Goal: Task Accomplishment & Management: Manage account settings

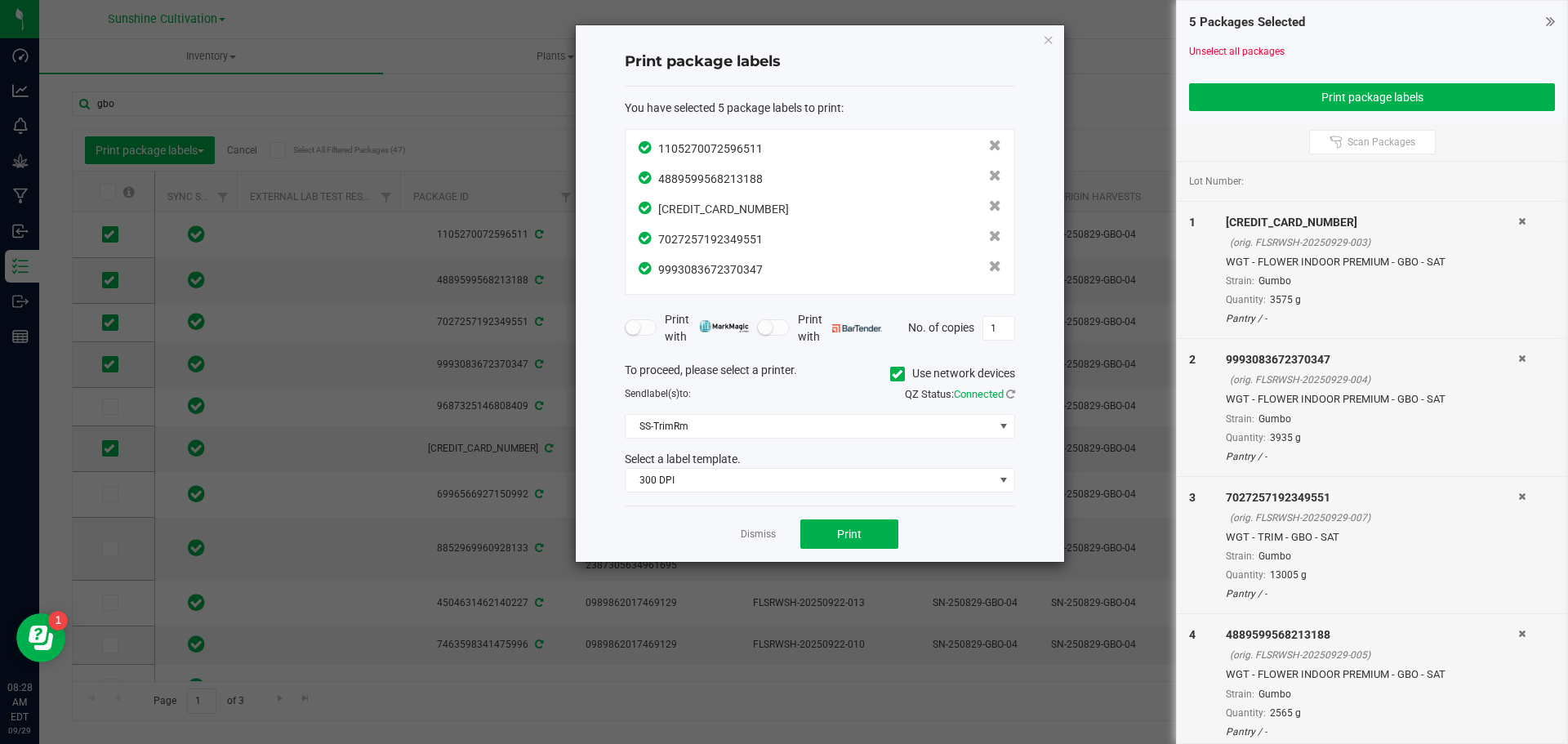
scroll to position [0, 343]
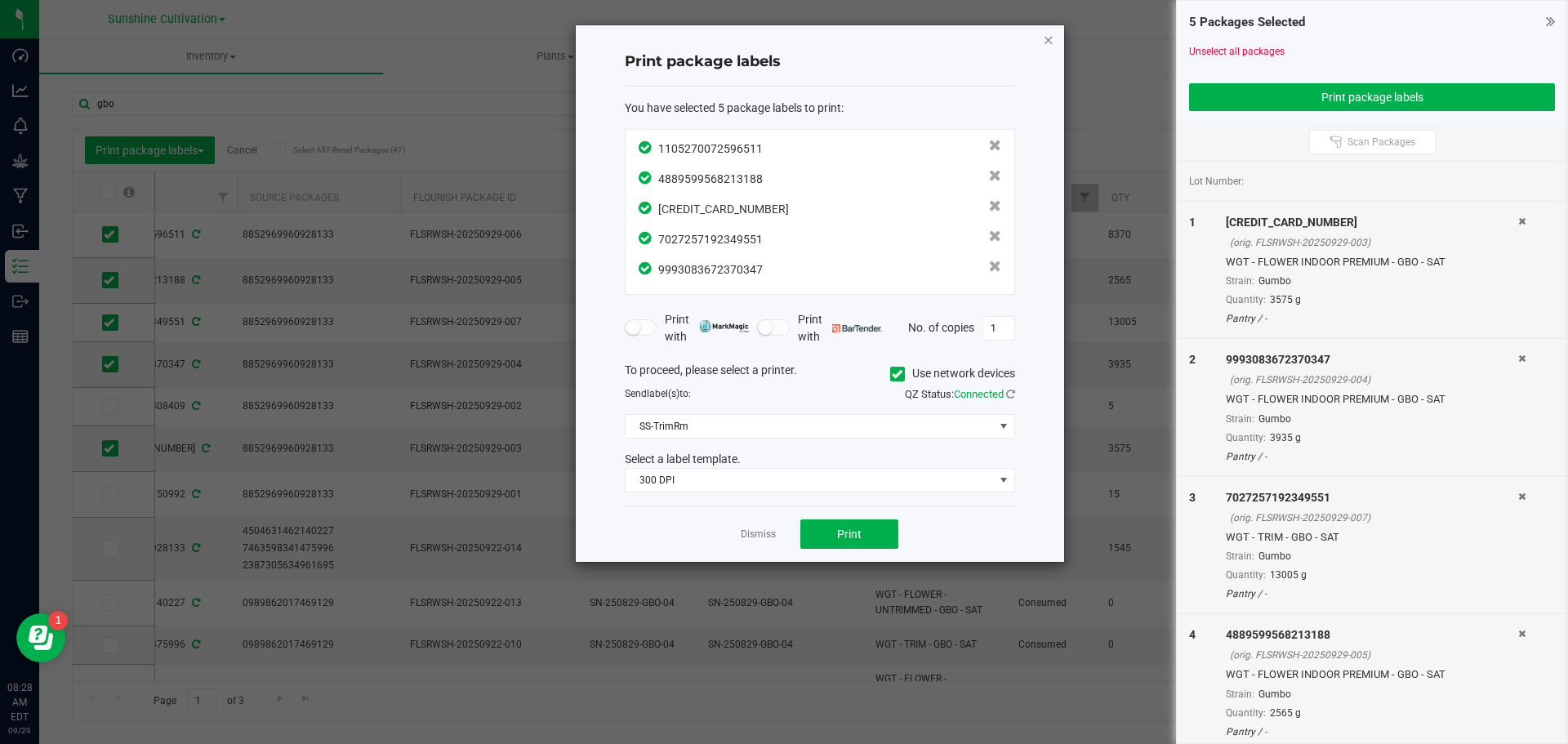
click at [1047, 42] on icon "button" at bounding box center [1048, 39] width 12 height 20
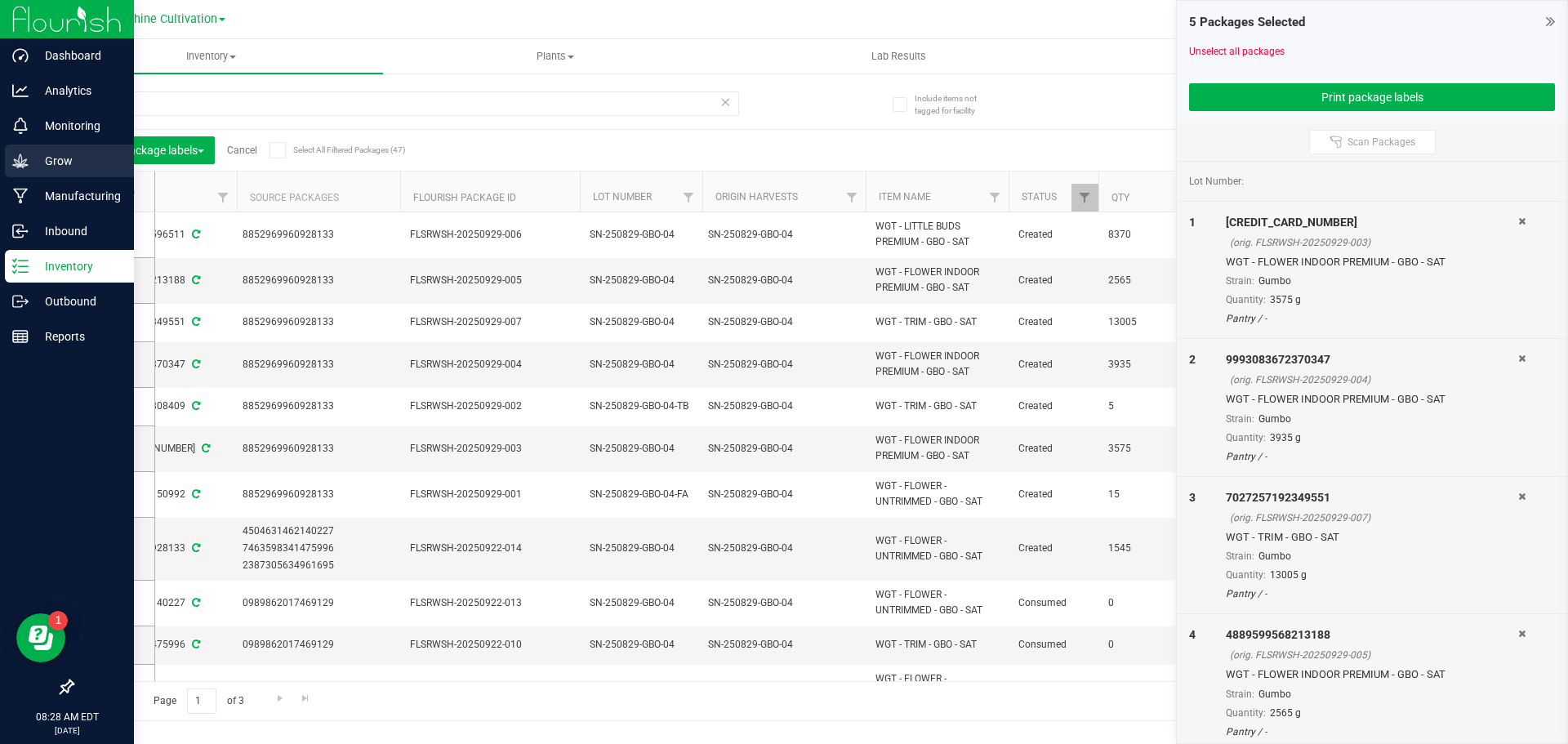
click at [58, 152] on p "Grow" at bounding box center [77, 161] width 98 height 20
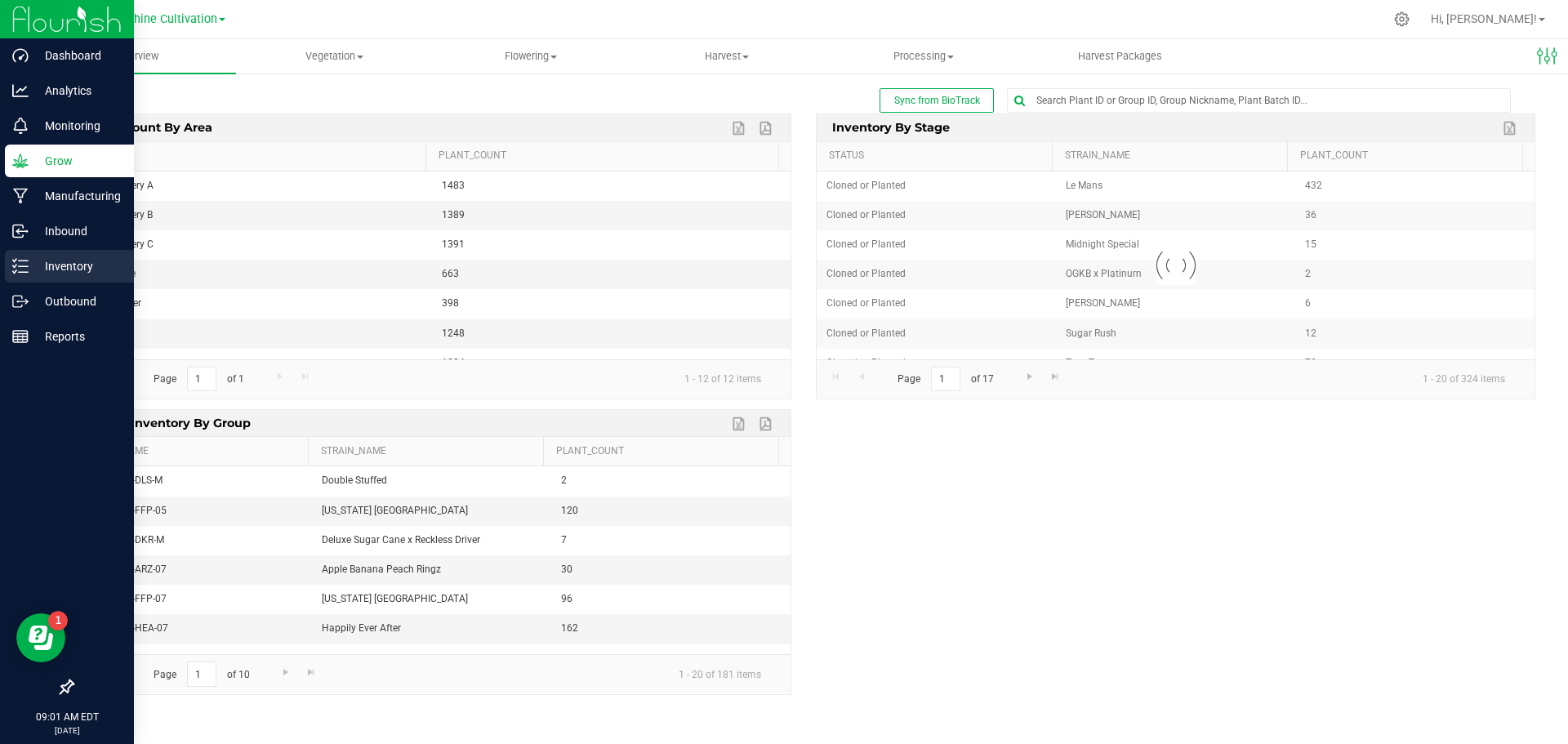
click at [1, 262] on link "Inventory" at bounding box center [67, 267] width 134 height 35
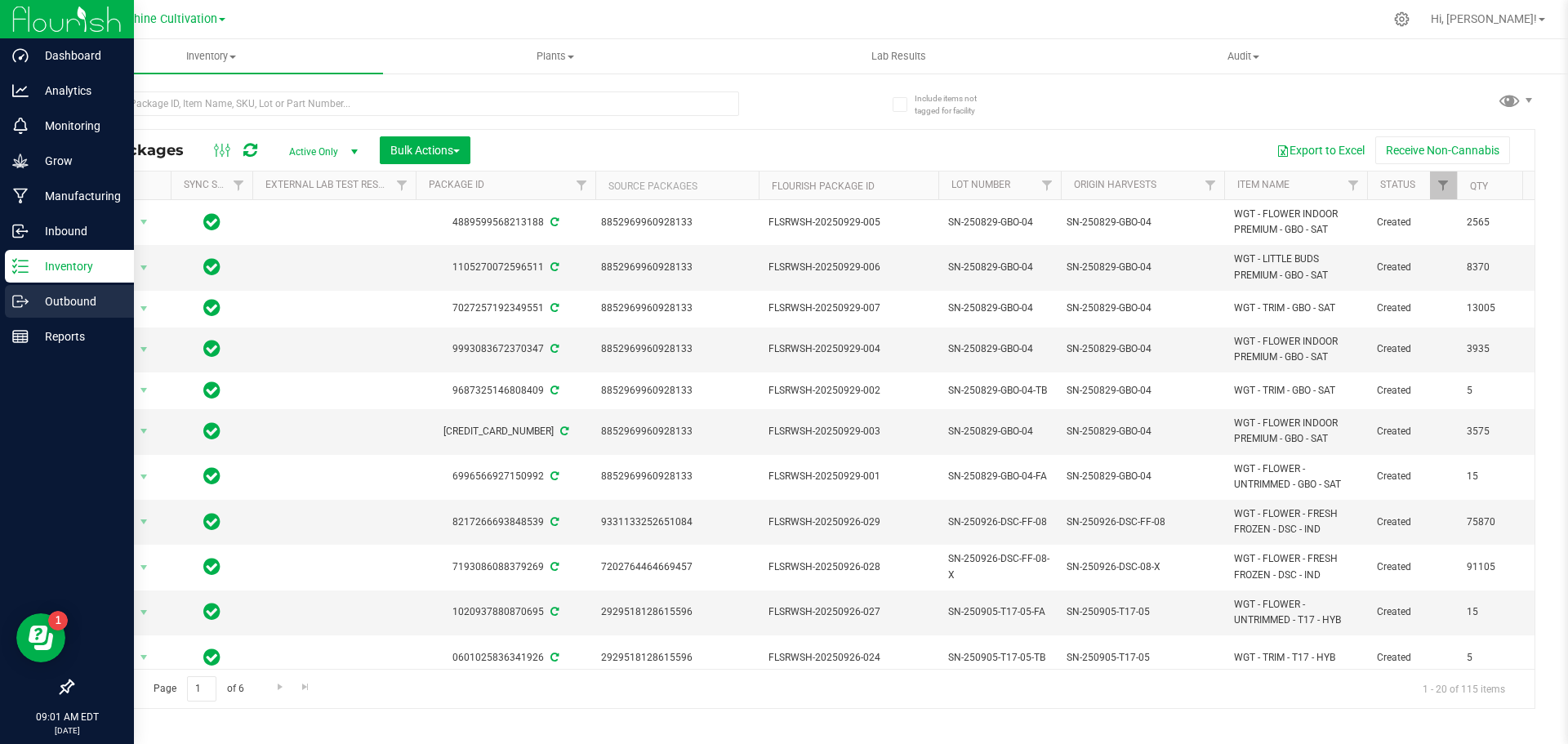
click at [27, 306] on icon at bounding box center [21, 302] width 17 height 17
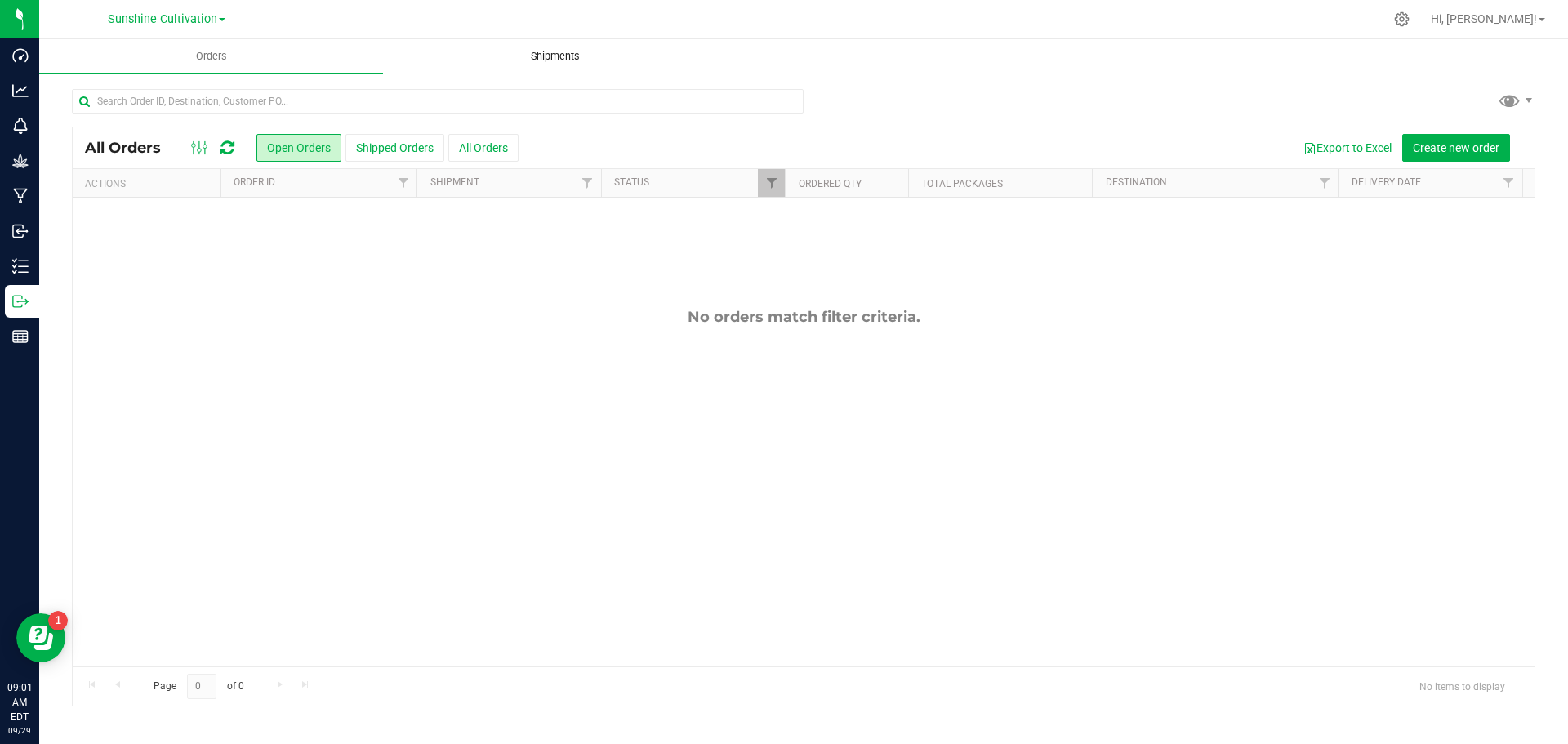
click at [568, 53] on span "Shipments" at bounding box center [555, 57] width 93 height 15
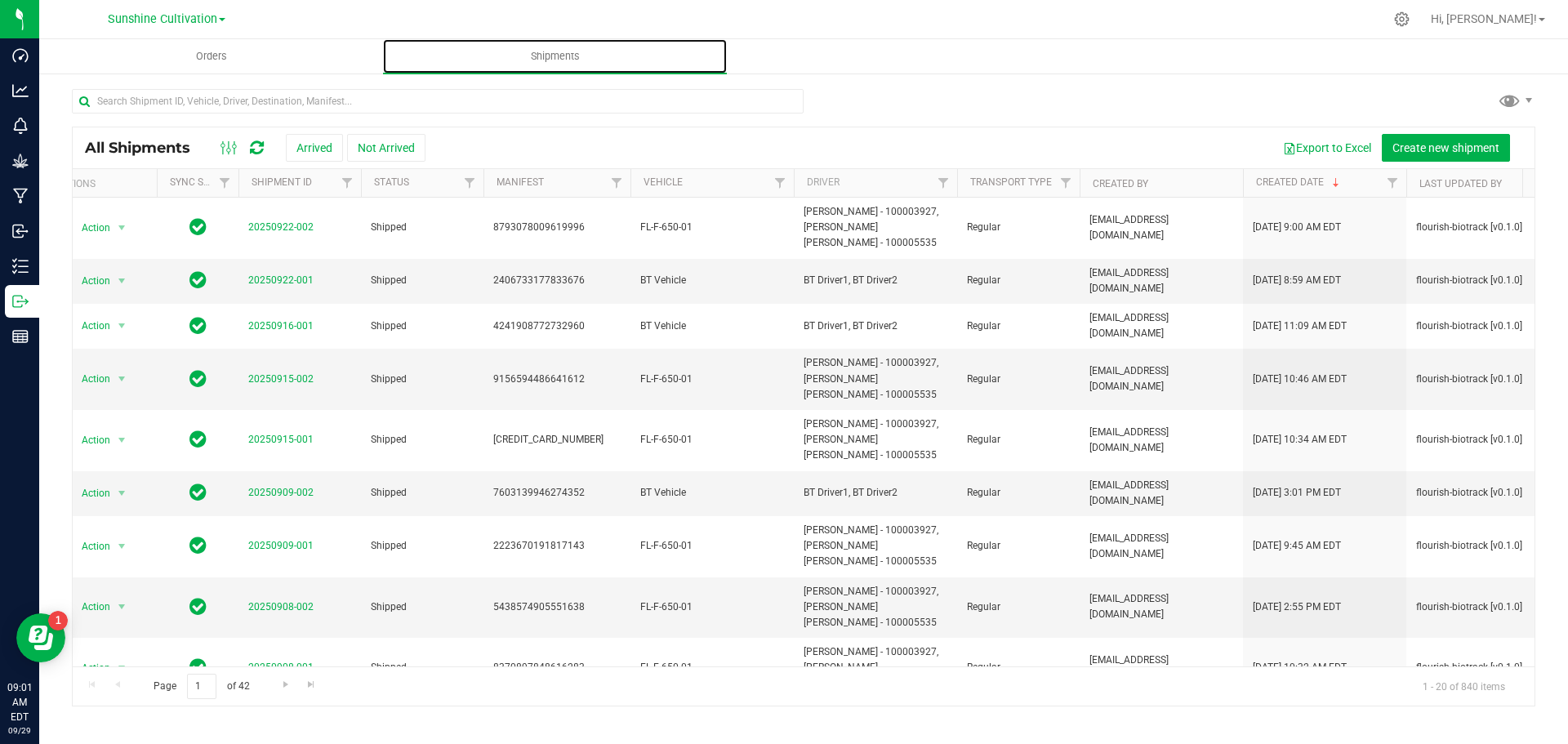
scroll to position [0, 28]
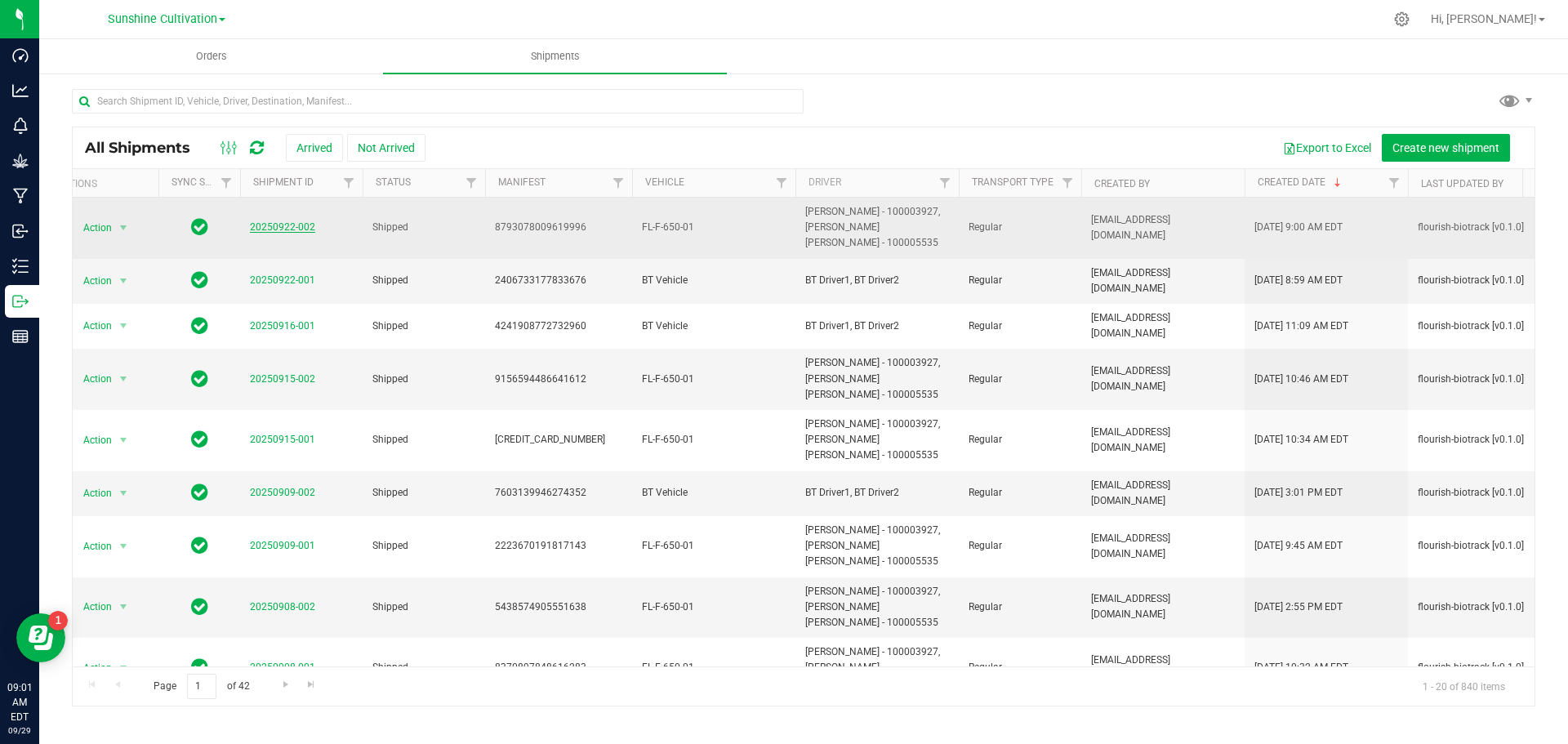
click at [290, 228] on link "20250922-002" at bounding box center [282, 227] width 65 height 12
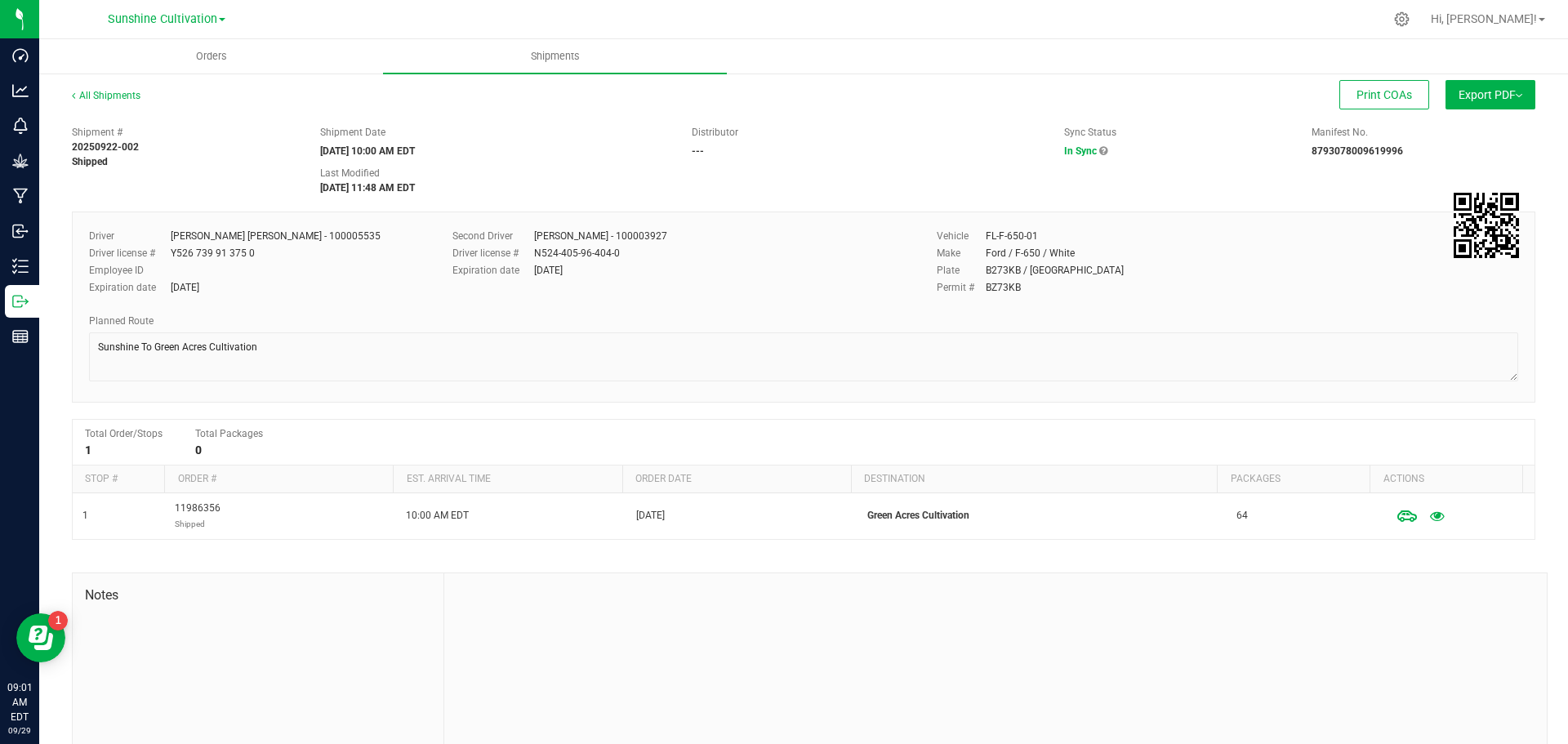
click at [1481, 102] on button "Export PDF" at bounding box center [1491, 94] width 90 height 29
click at [1461, 133] on span "Manifest by Package ID" at bounding box center [1466, 131] width 104 height 12
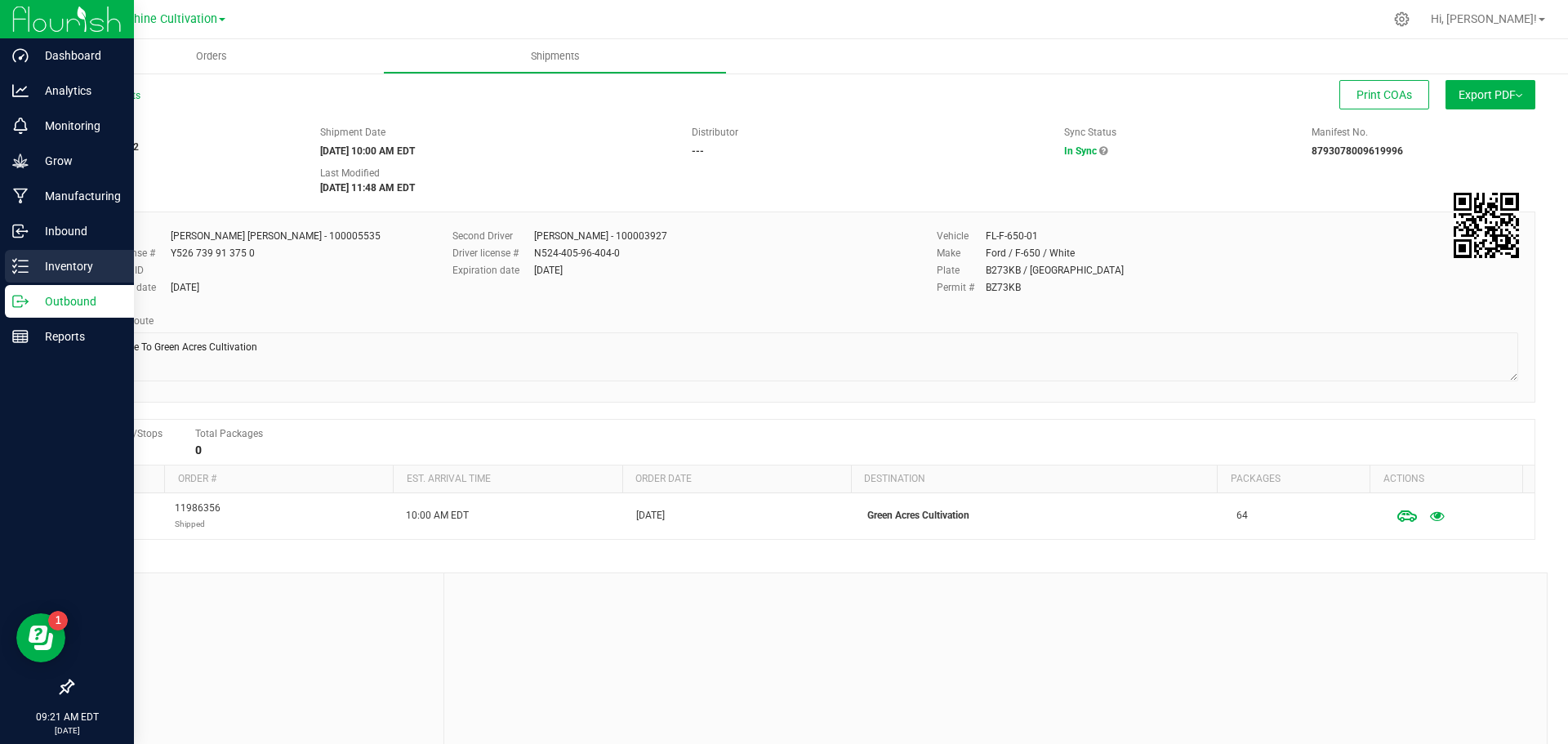
click at [32, 271] on p "Inventory" at bounding box center [77, 267] width 98 height 20
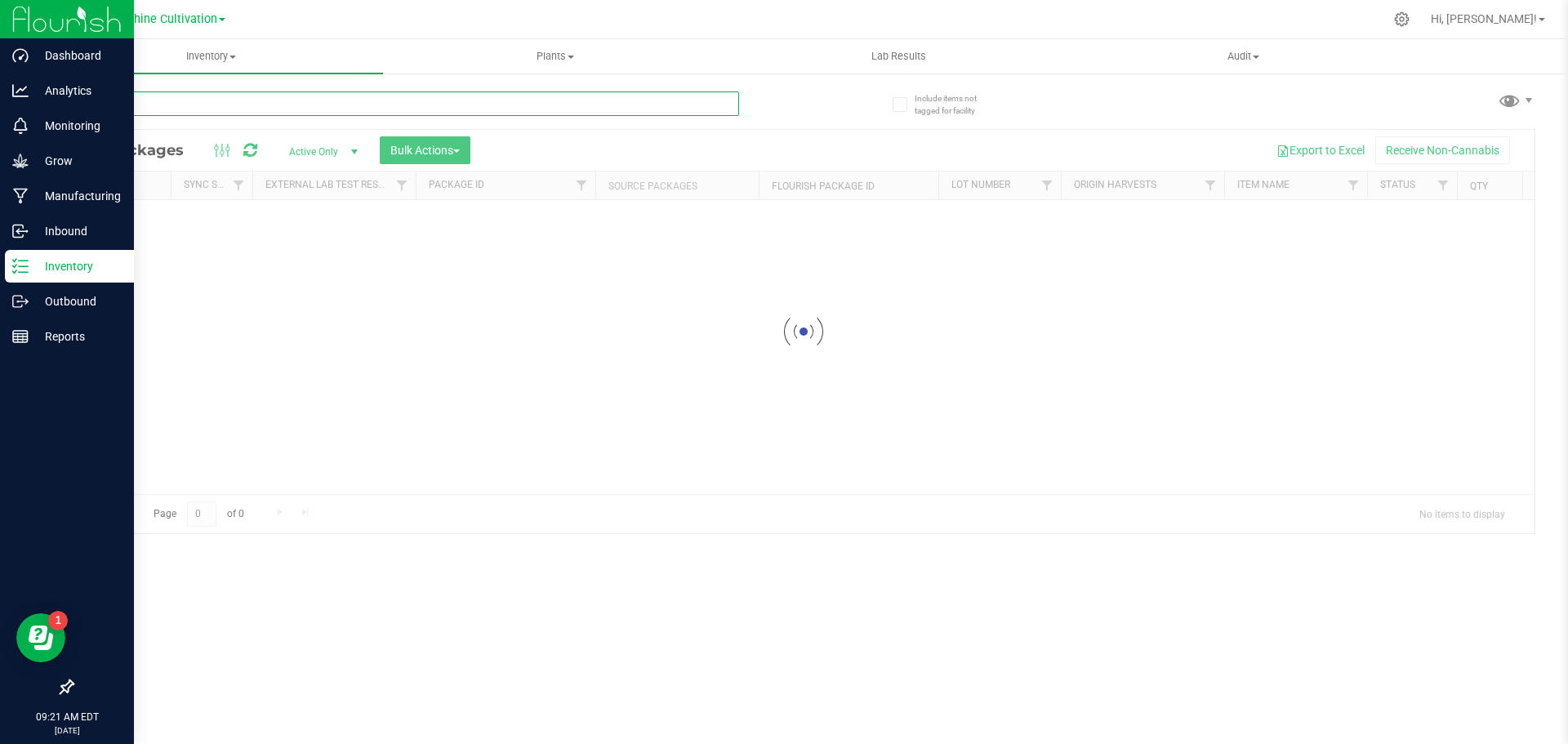
click at [317, 104] on div "Inventory All packages All inventory Waste log Create inventory Plants All plan…" at bounding box center [804, 392] width 1529 height 705
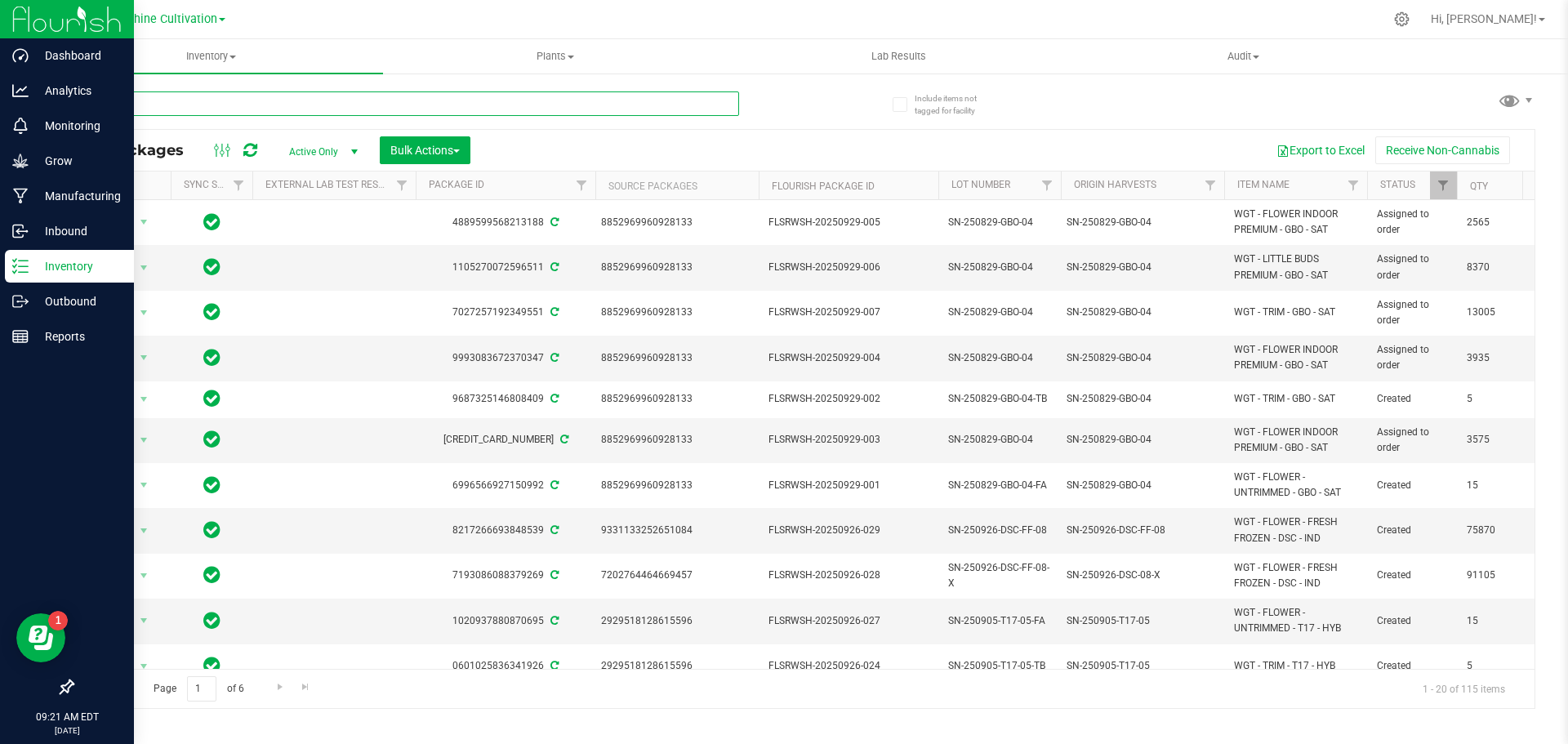
type input "dsc"
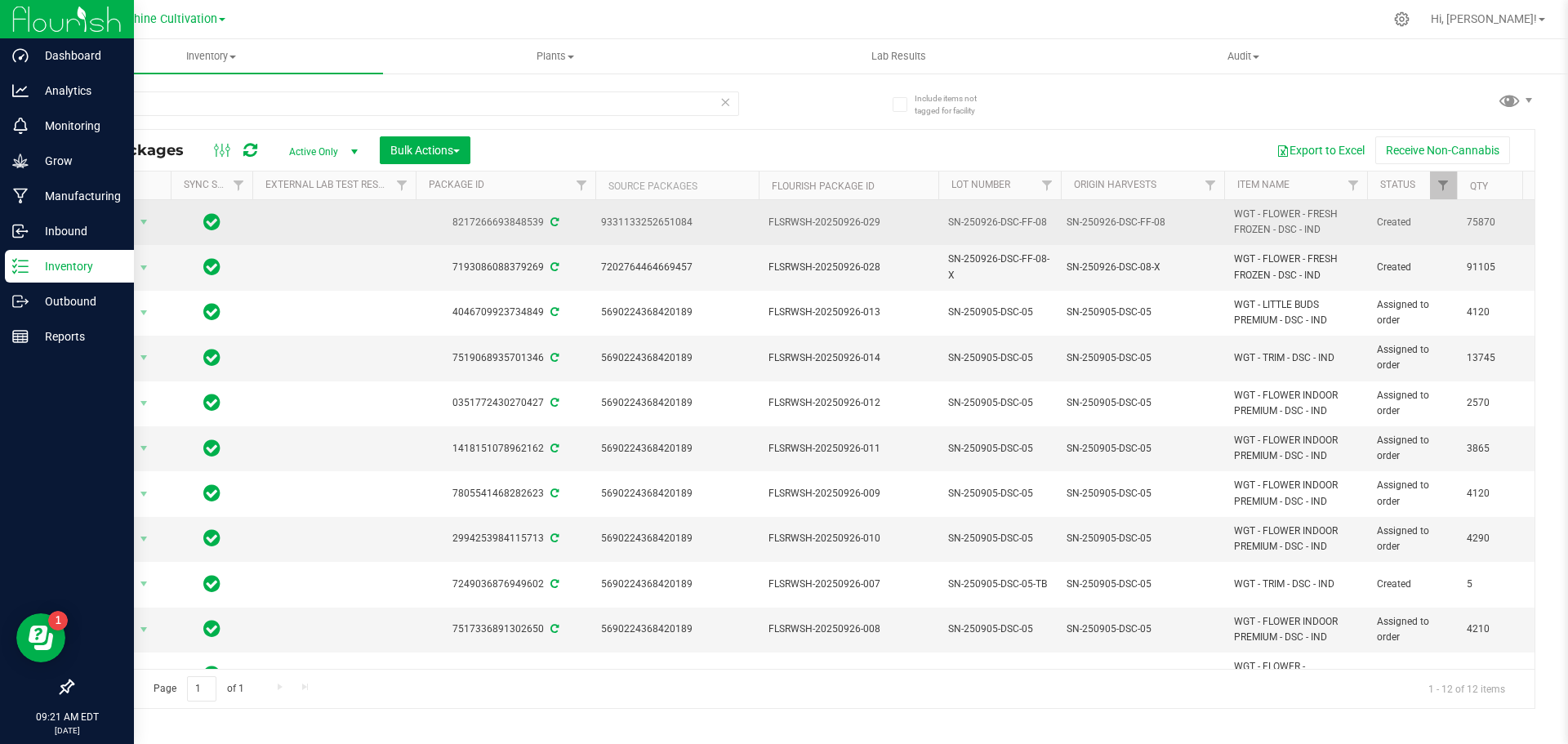
click at [1046, 223] on span "SN-250926-DSC-FF-08" at bounding box center [1000, 222] width 103 height 16
click at [1046, 223] on input "SN-250926-DSC-FF-08" at bounding box center [996, 222] width 117 height 25
click at [1048, 226] on input "SN-250926-DSC-FF-08" at bounding box center [996, 222] width 117 height 25
type input "SN-250926-DSC-FF-08"
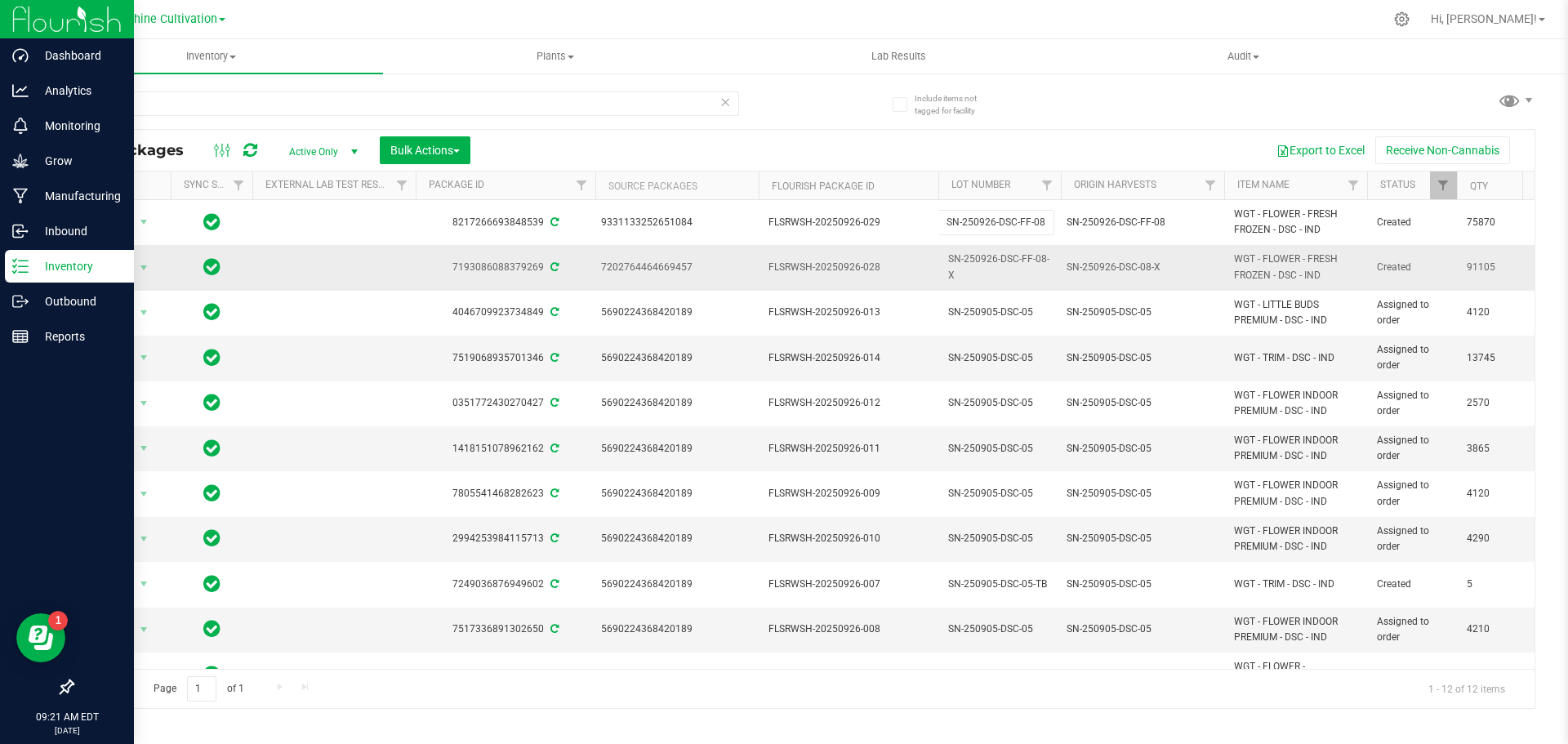
click at [1046, 286] on td "SN-250926-DSC-FF-08-X" at bounding box center [999, 267] width 122 height 45
click at [997, 358] on span "SN-250905-DSC-05" at bounding box center [1000, 358] width 103 height 16
click at [458, 152] on span "Bulk Actions" at bounding box center [425, 151] width 69 height 13
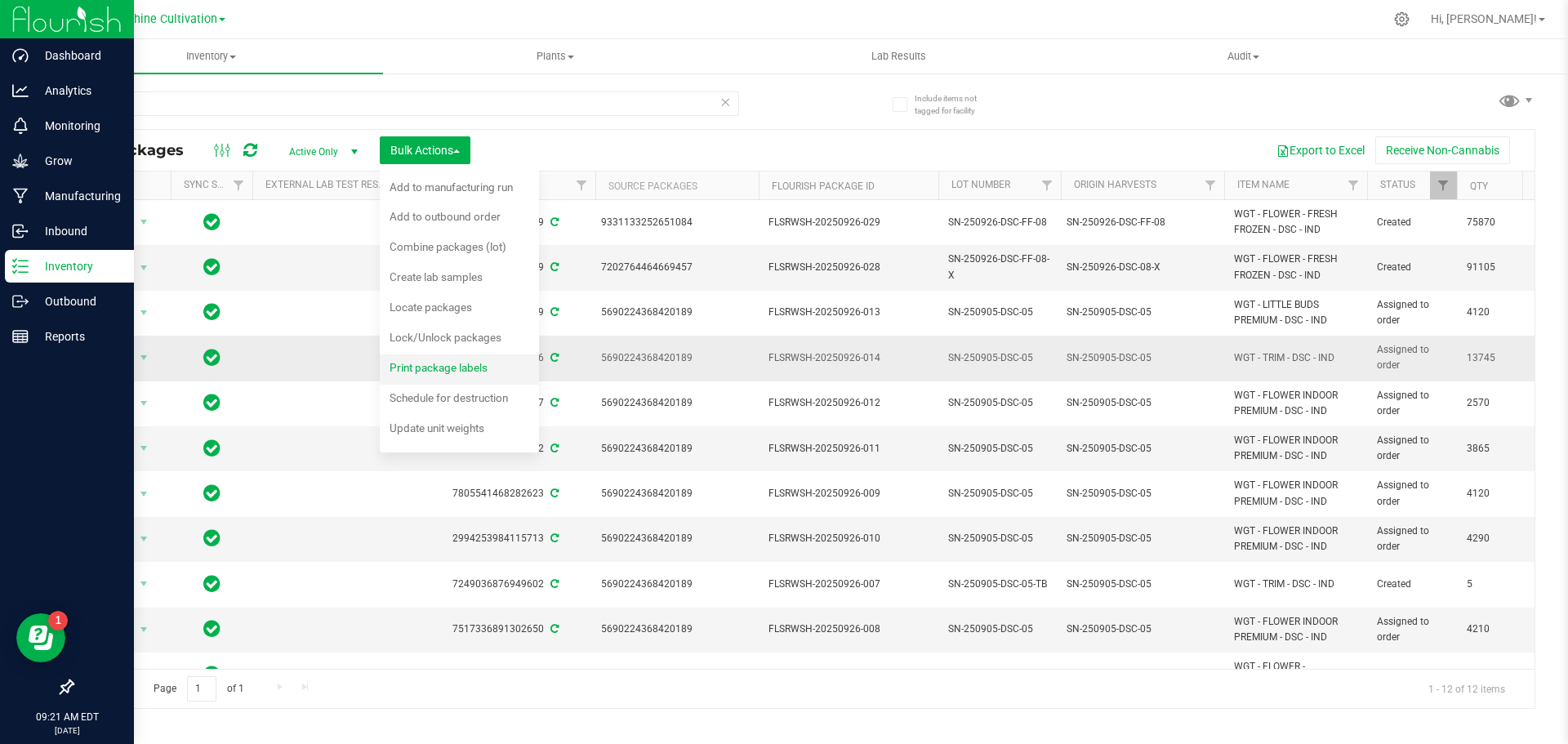
click at [475, 363] on span "Print package labels" at bounding box center [439, 367] width 98 height 13
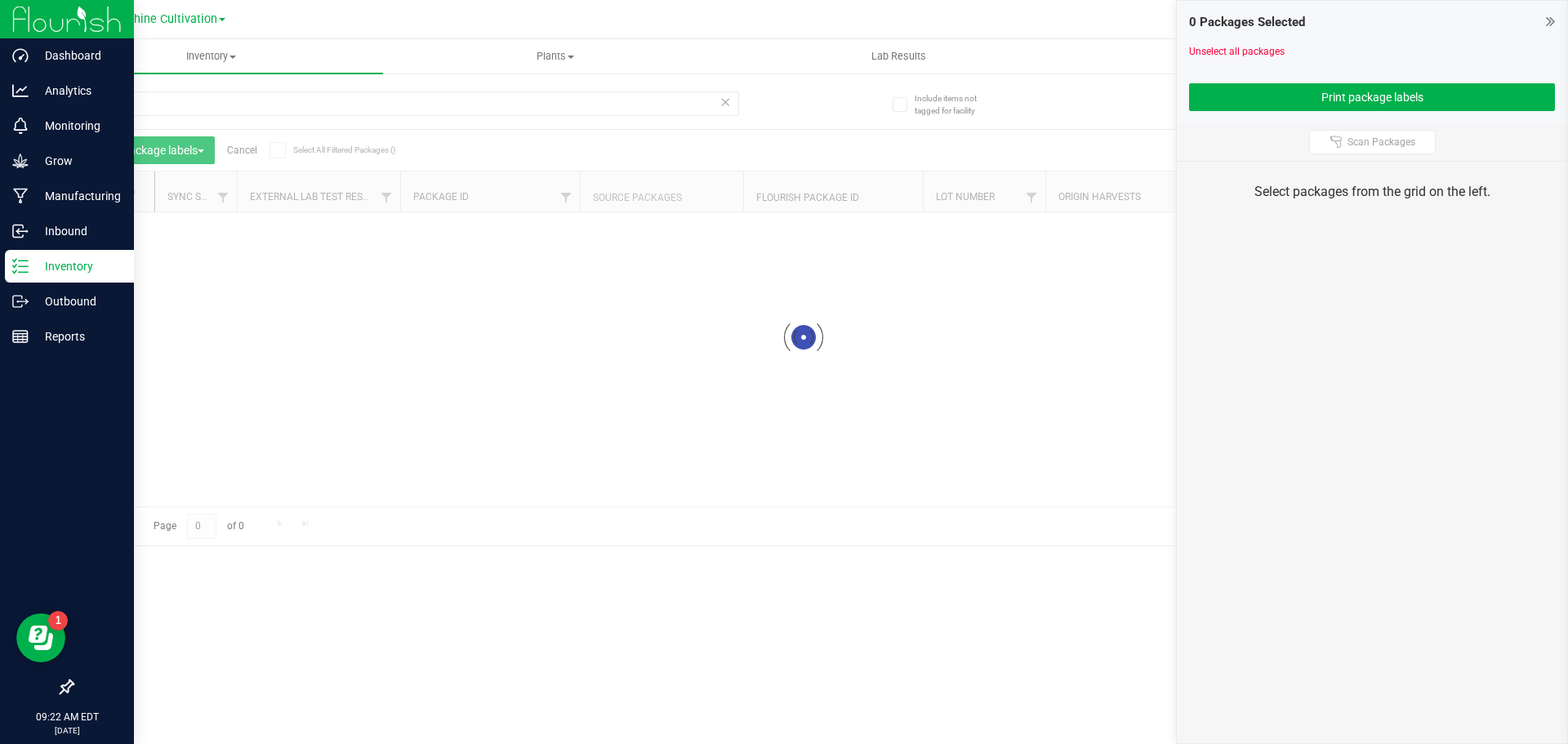
click at [1549, 22] on icon at bounding box center [1550, 22] width 9 height 17
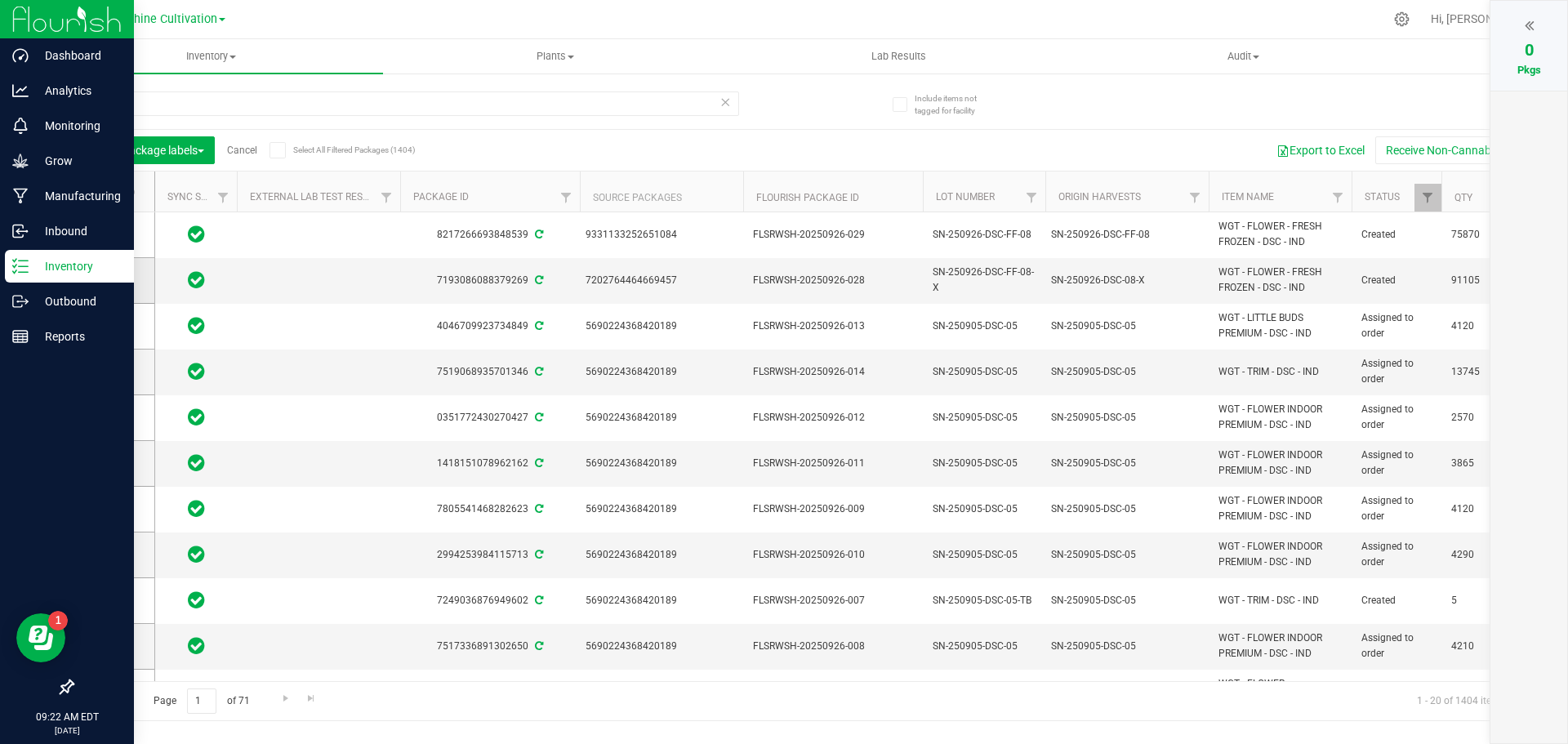
click at [118, 279] on label at bounding box center [114, 281] width 23 height 17
click at [0, 0] on input "checkbox" at bounding box center [0, 0] width 0 height 0
click at [118, 241] on label at bounding box center [114, 235] width 23 height 17
click at [0, 0] on input "checkbox" at bounding box center [0, 0] width 0 height 0
drag, startPoint x: 1531, startPoint y: 17, endPoint x: 1517, endPoint y: 57, distance: 42.4
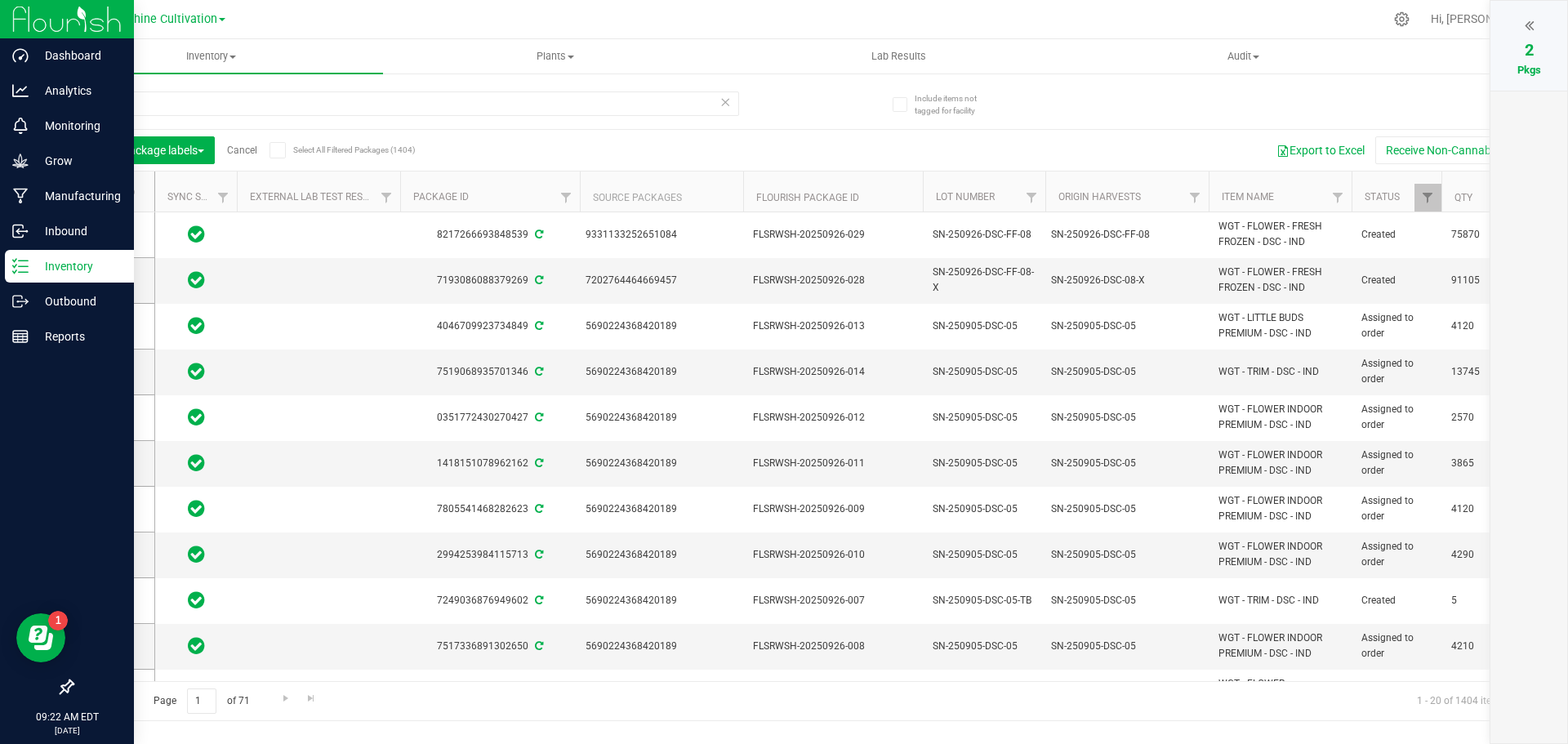
click at [1531, 17] on icon at bounding box center [1529, 26] width 9 height 17
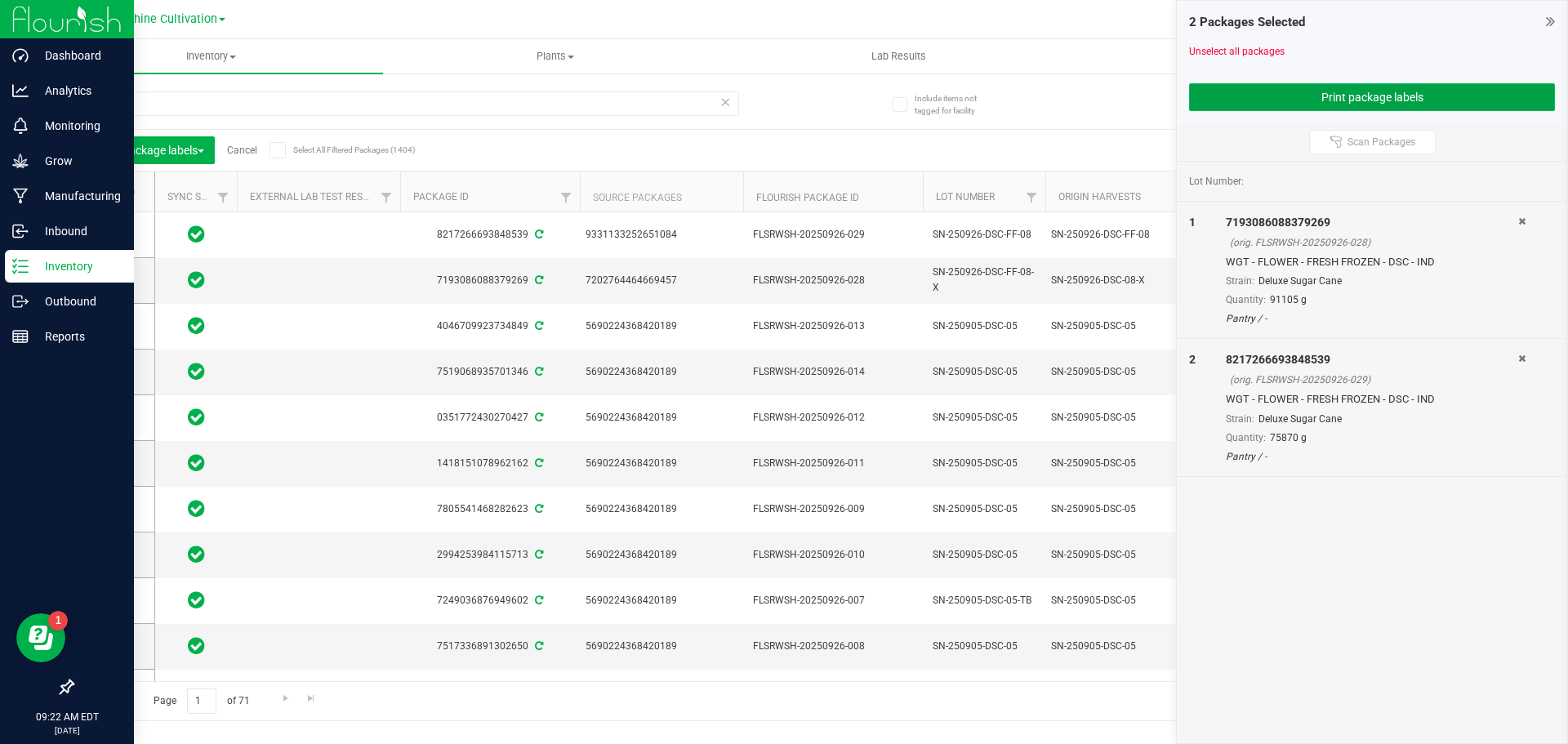
click at [1330, 99] on button "Print package labels" at bounding box center [1371, 97] width 366 height 27
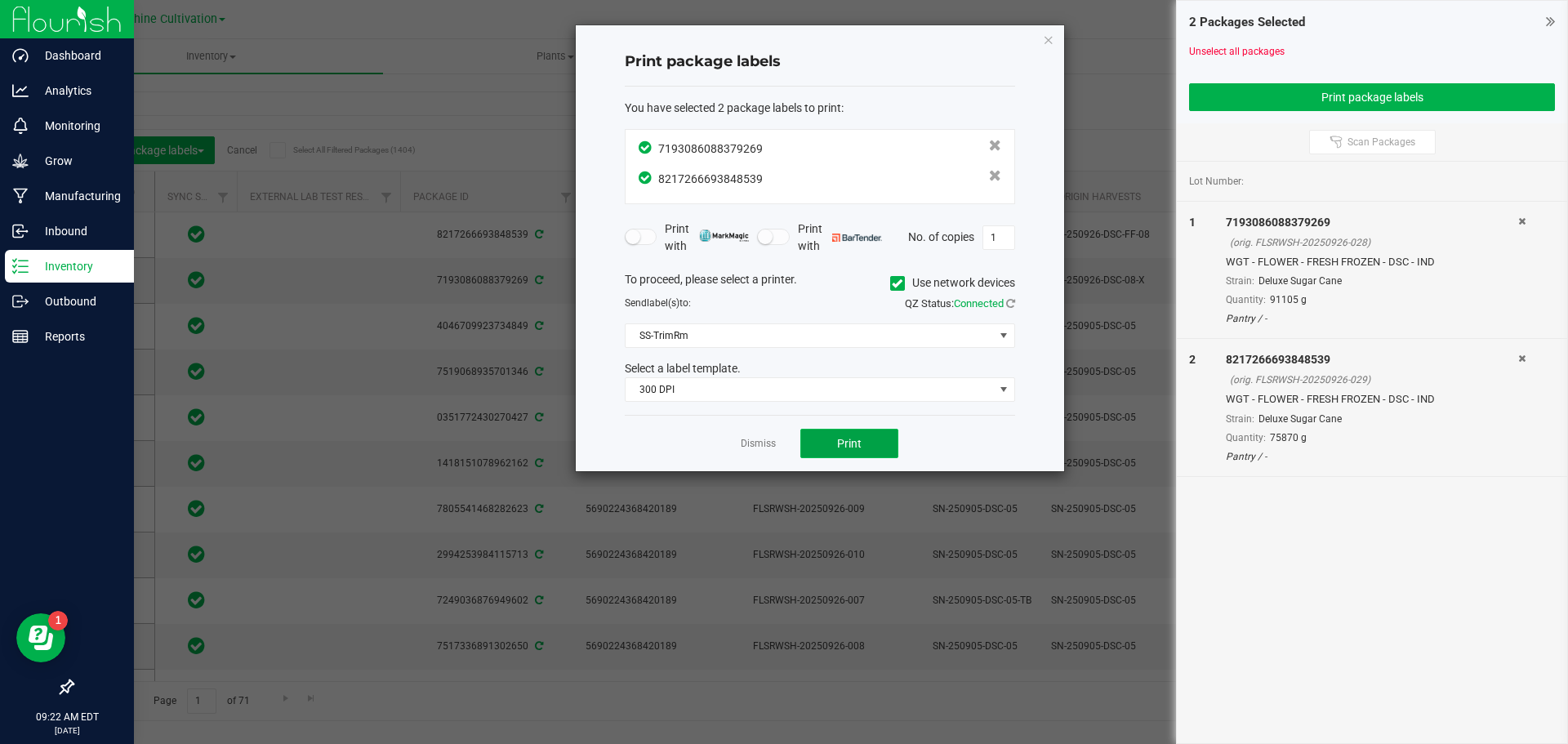
click at [875, 439] on button "Print" at bounding box center [849, 443] width 98 height 29
click at [1045, 37] on icon "button" at bounding box center [1048, 39] width 12 height 20
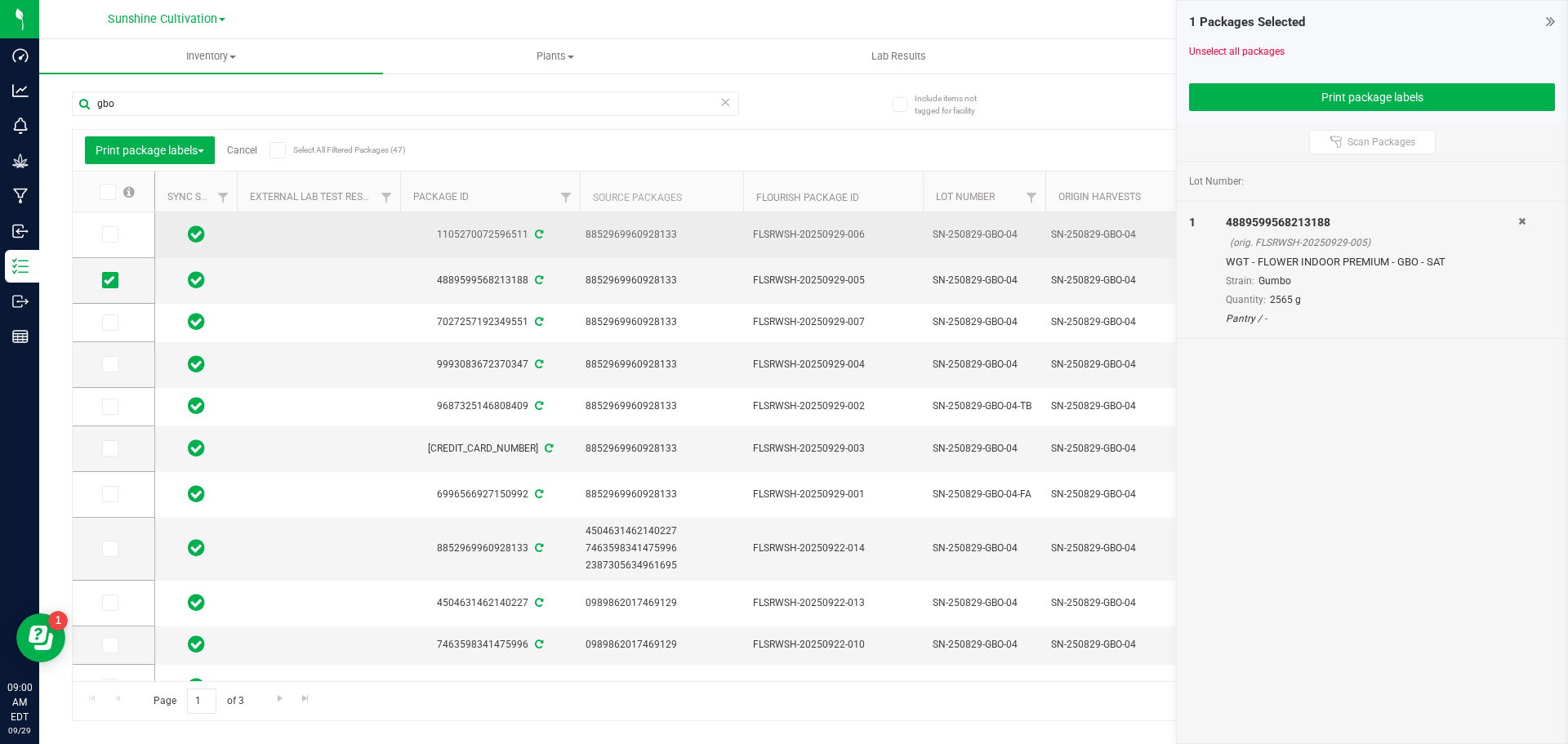
scroll to position [0, 301]
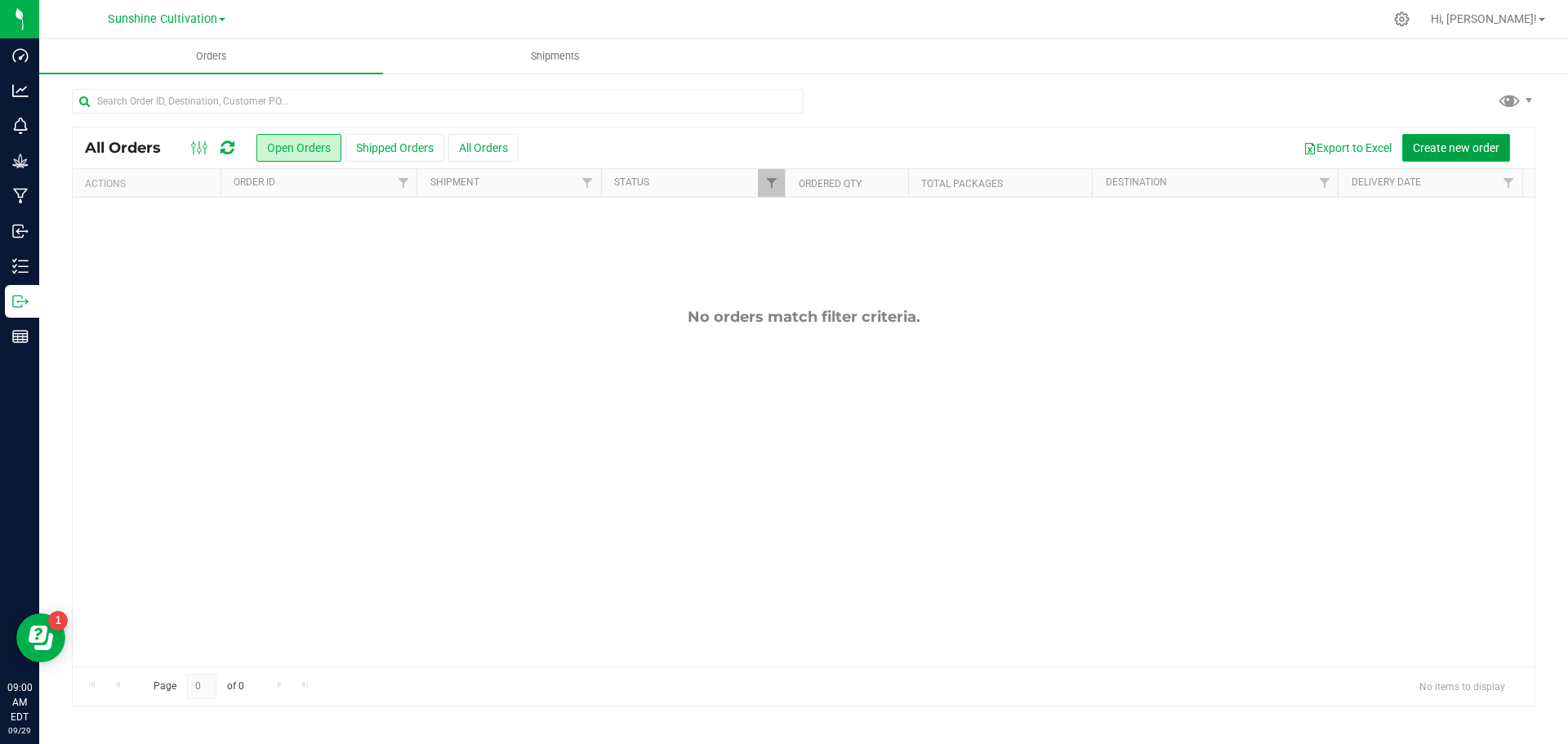
click at [1447, 148] on span "Create new order" at bounding box center [1456, 148] width 87 height 13
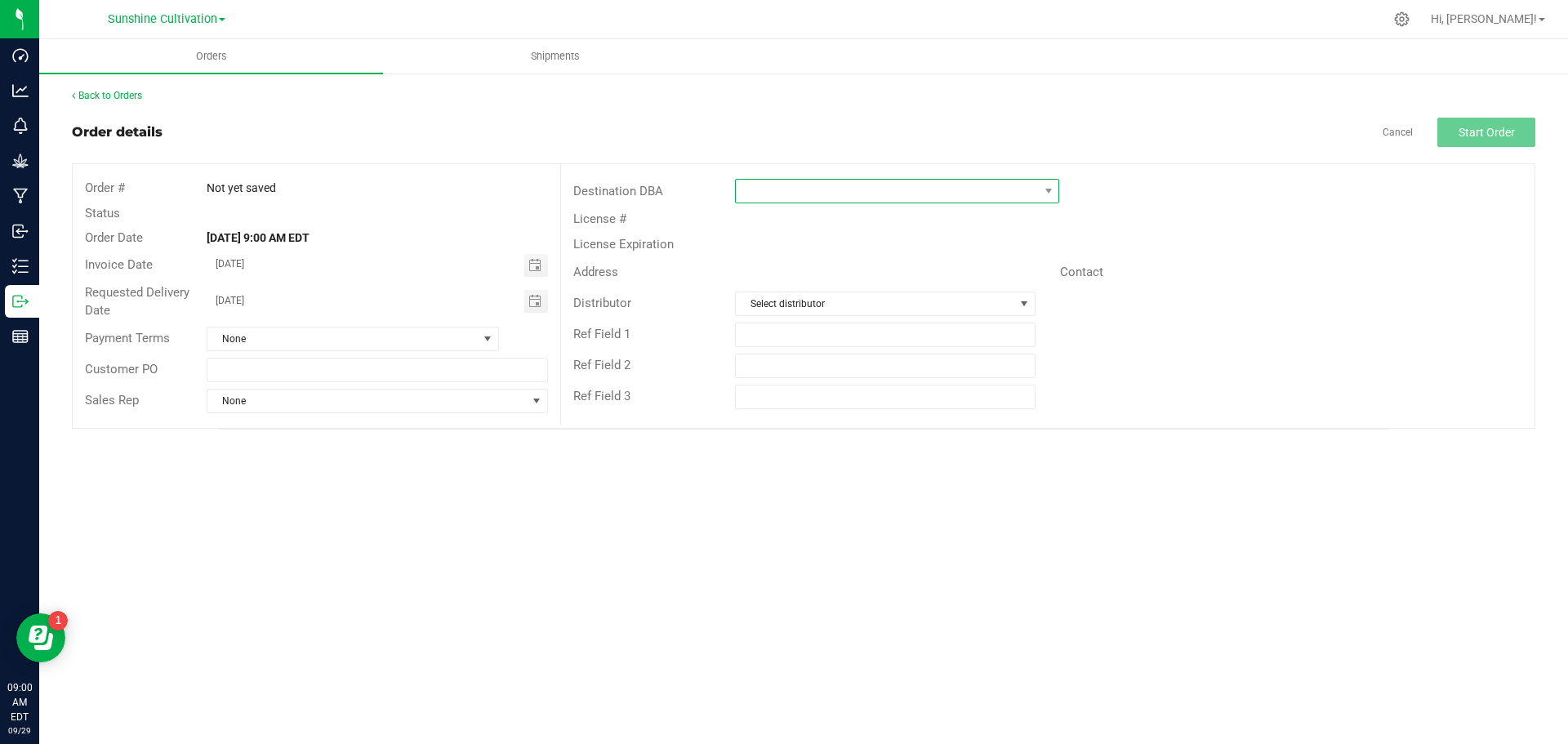
click at [777, 201] on span at bounding box center [887, 191] width 302 height 22
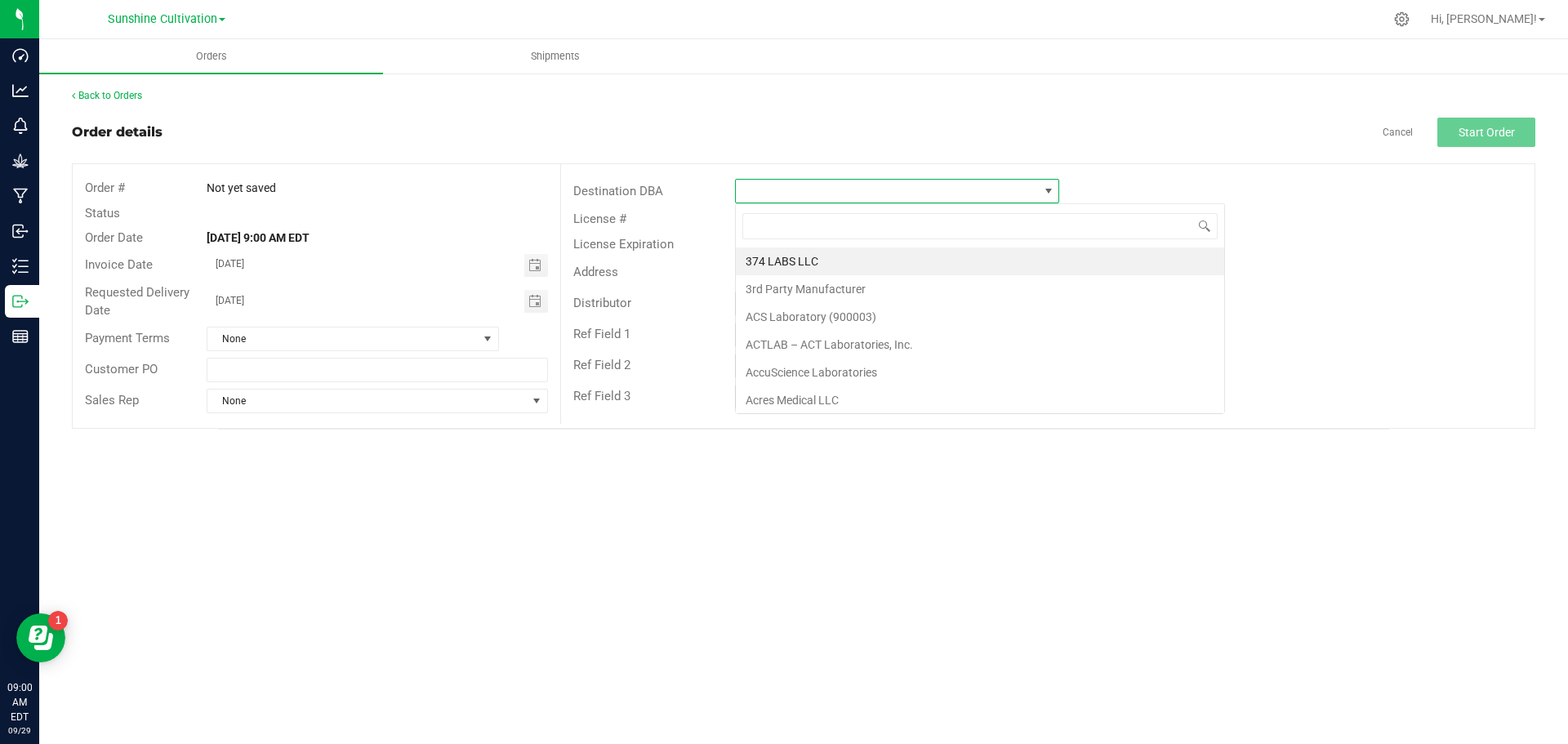
scroll to position [24, 324]
type input "gree"
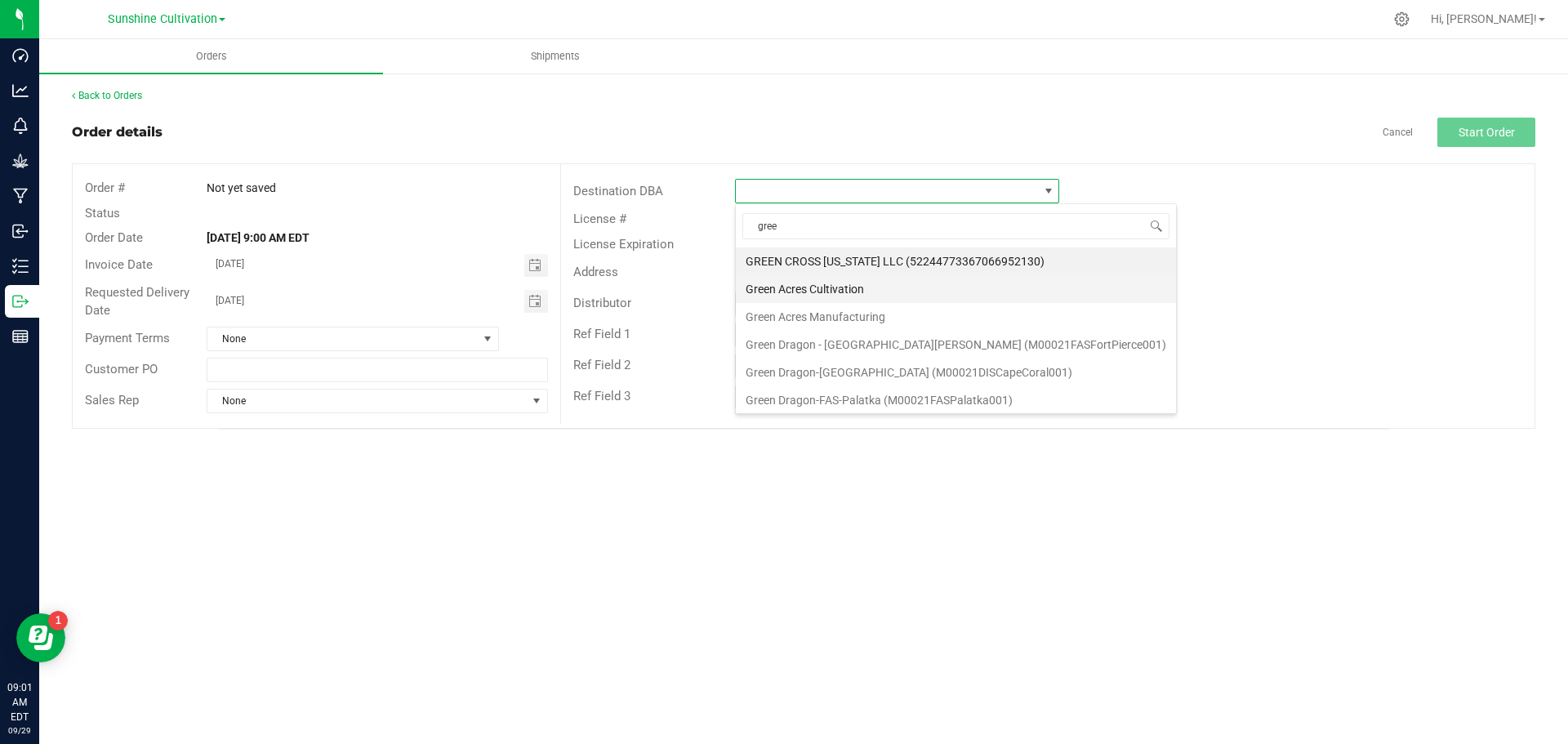
click at [887, 287] on li "Green Acres Cultivation" at bounding box center [956, 288] width 441 height 27
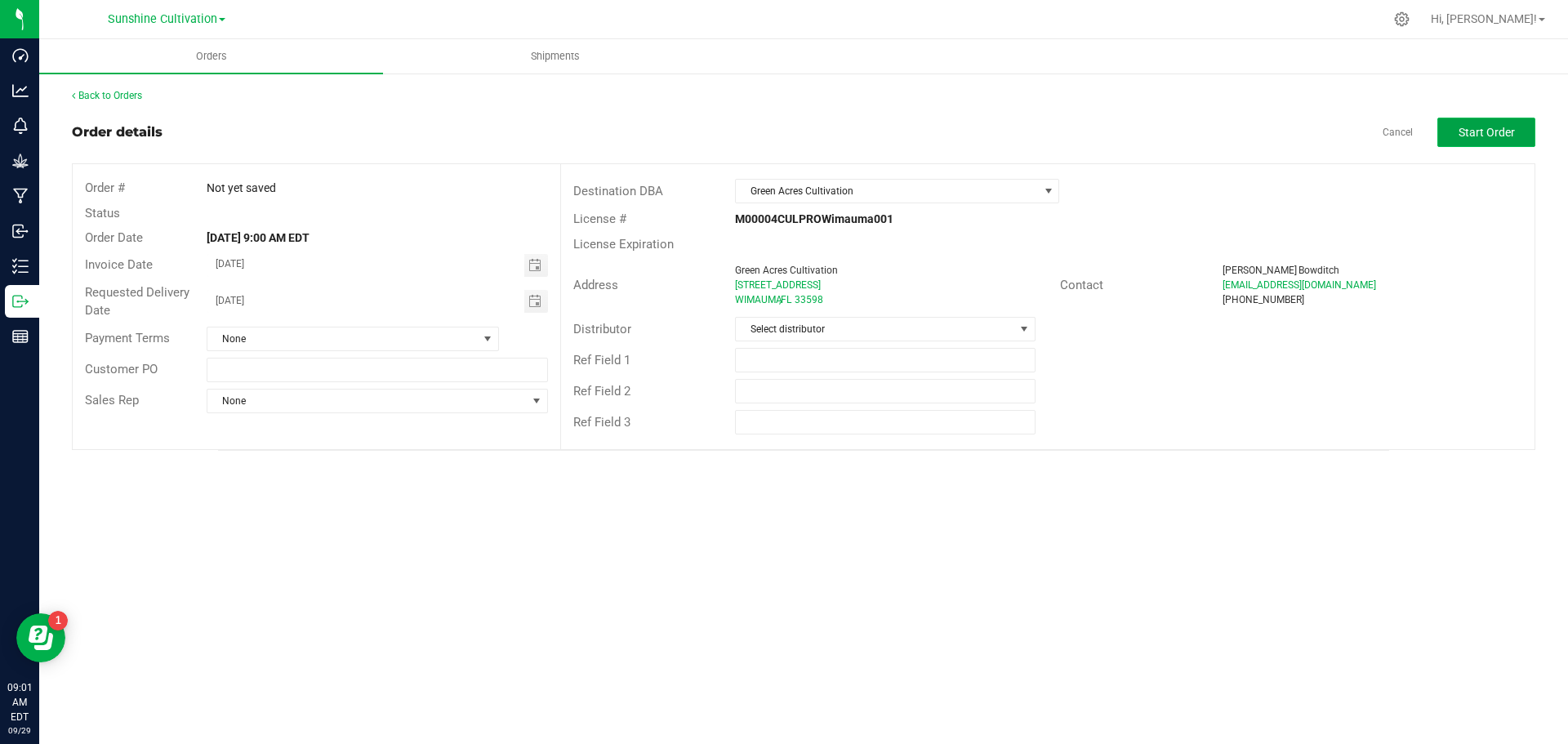
click at [1466, 122] on button "Start Order" at bounding box center [1486, 132] width 98 height 29
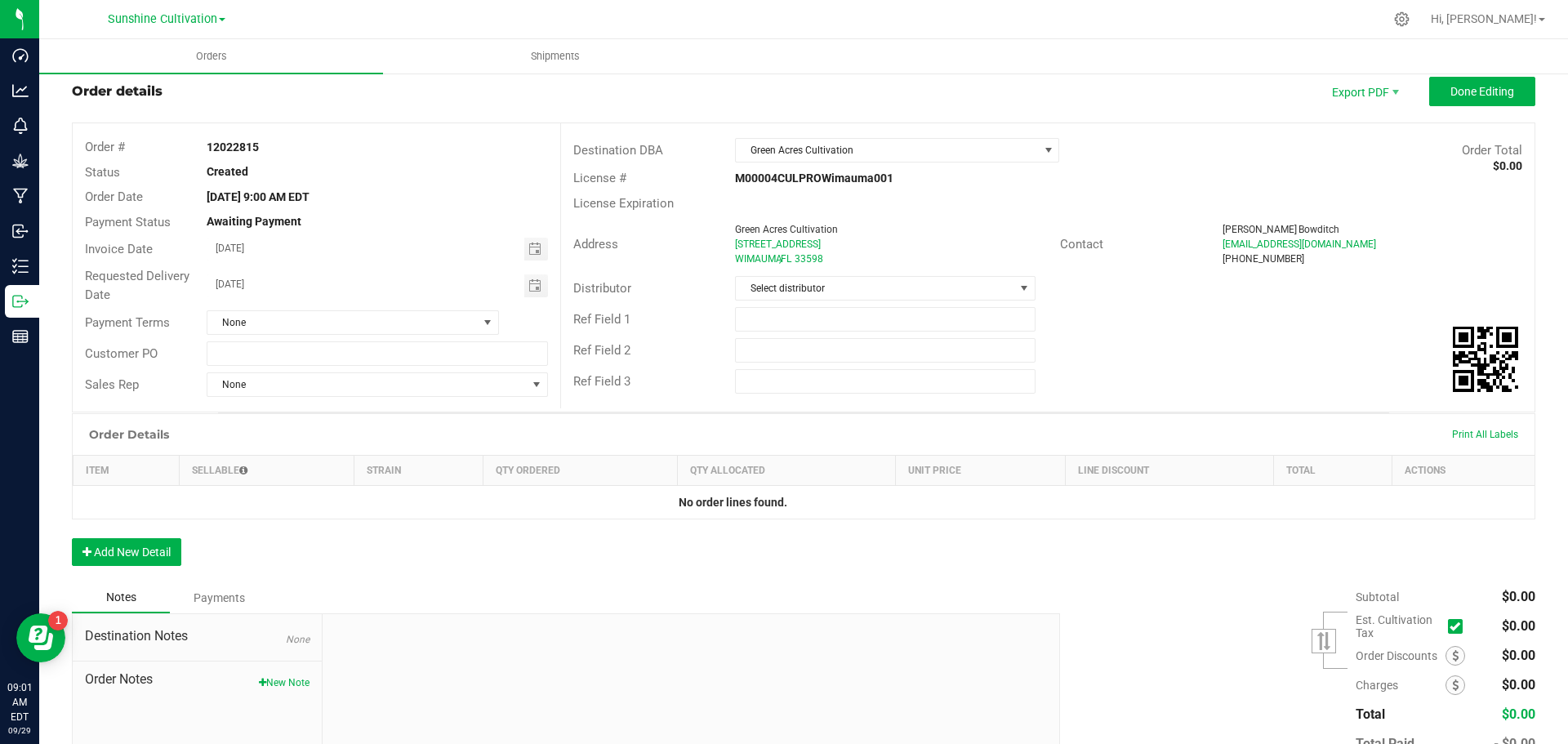
scroll to position [147, 0]
